Goal: Submit feedback/report problem

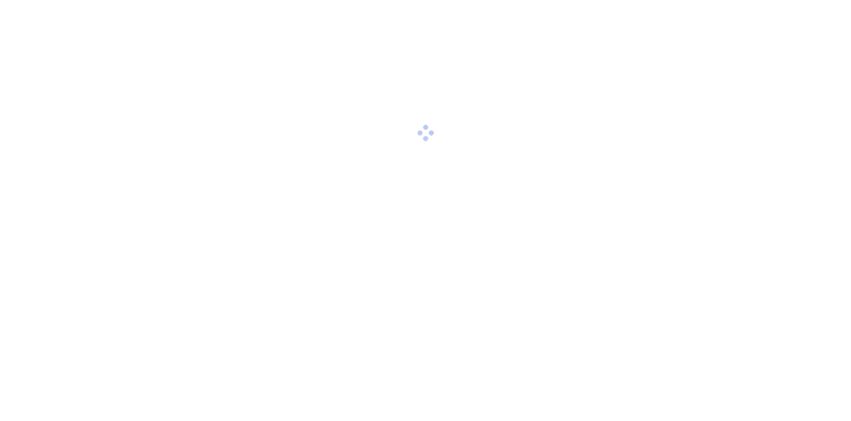
scroll to position [2, 0]
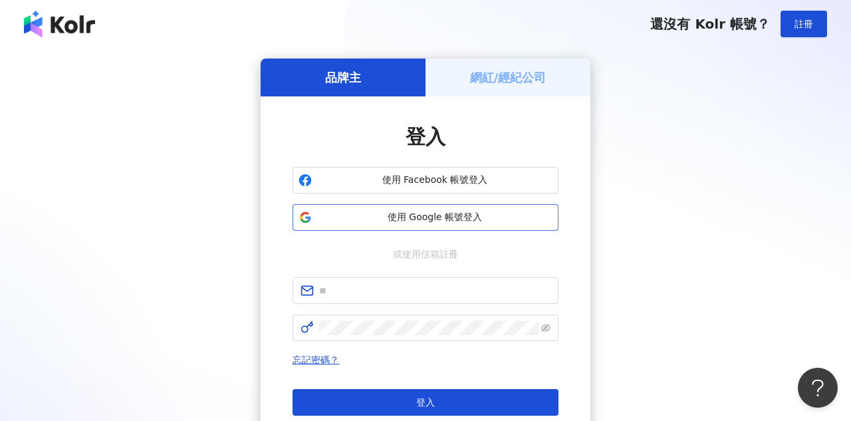
click at [442, 217] on span "使用 Google 帳號登入" at bounding box center [434, 217] width 235 height 13
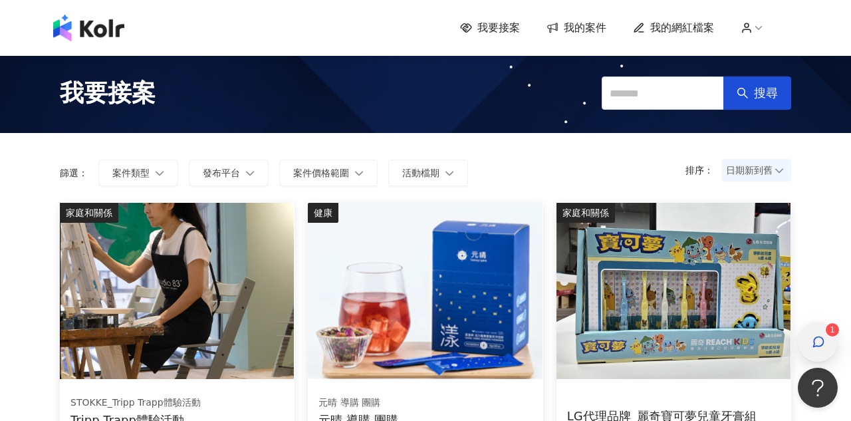
click at [821, 350] on div "button" at bounding box center [817, 342] width 17 height 30
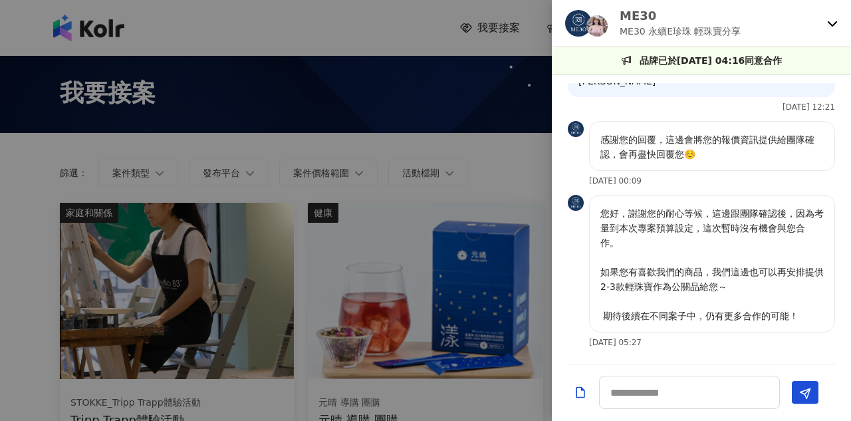
scroll to position [620, 0]
click at [653, 402] on textarea at bounding box center [689, 392] width 181 height 33
type textarea "*"
type textarea "*********"
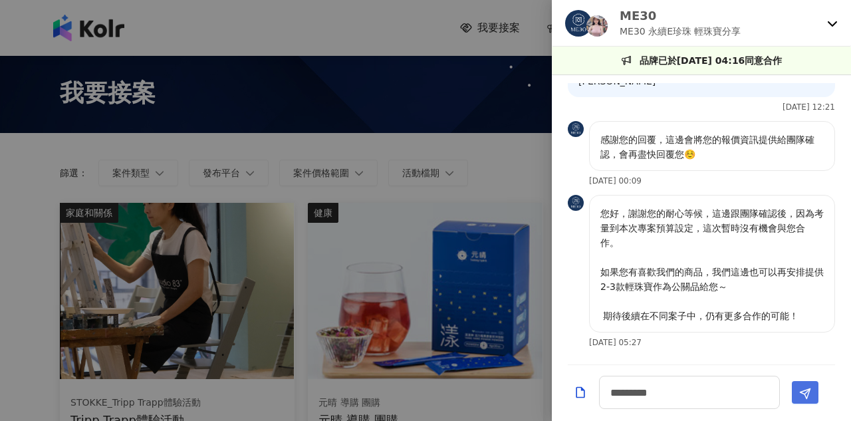
click at [817, 390] on button "Send" at bounding box center [805, 392] width 27 height 23
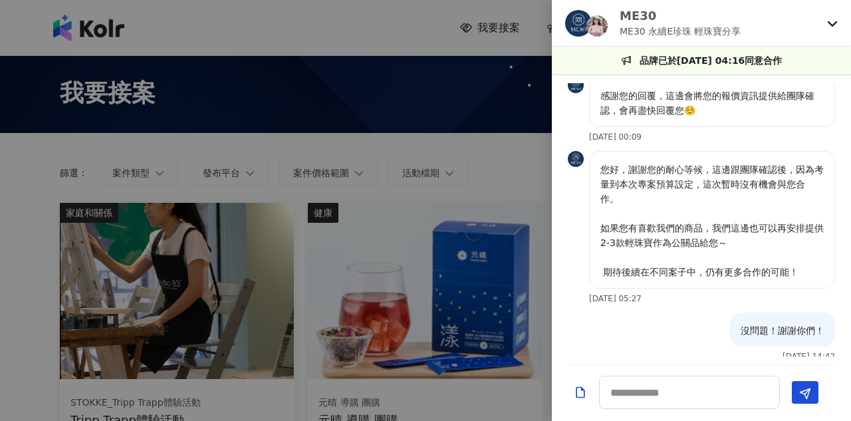
scroll to position [678, 0]
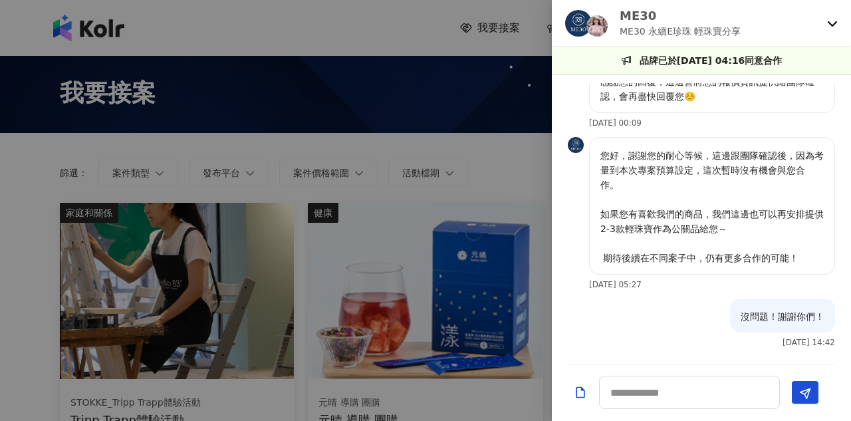
click at [21, 309] on div at bounding box center [425, 210] width 851 height 421
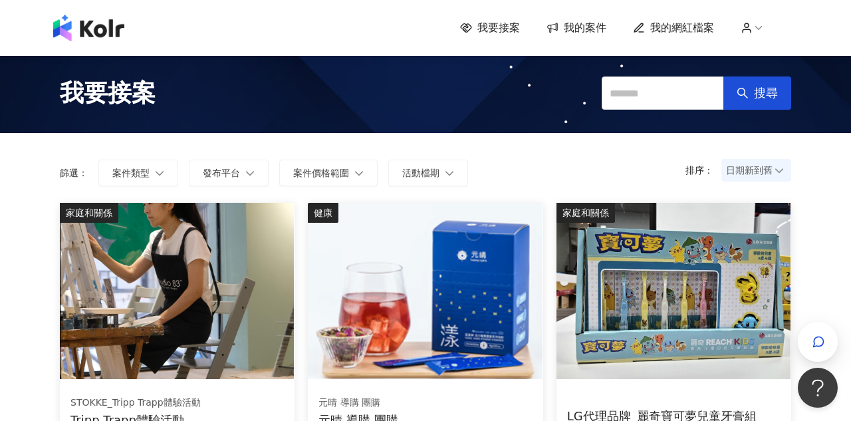
scroll to position [0, 0]
